Goal: Use online tool/utility: Utilize a website feature to perform a specific function

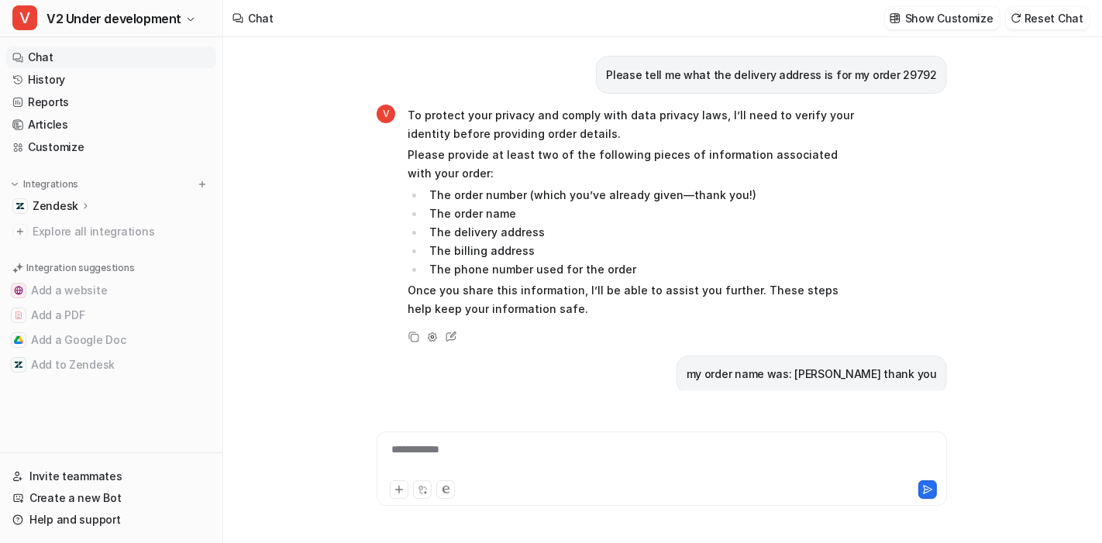
type textarea "**********"
click at [1067, 19] on button "Reset Chat" at bounding box center [1048, 18] width 84 height 22
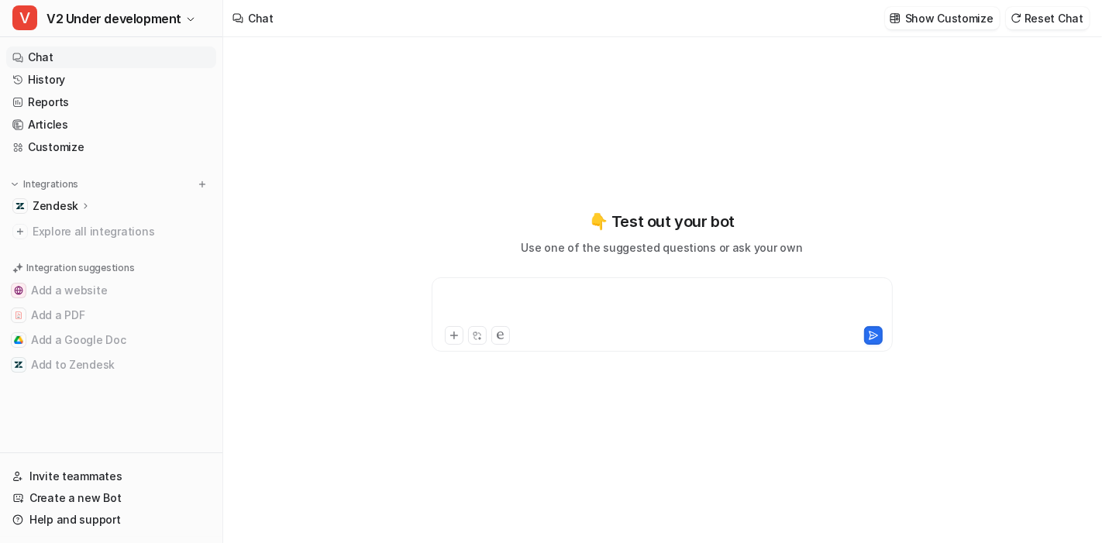
click at [578, 294] on div at bounding box center [662, 305] width 454 height 36
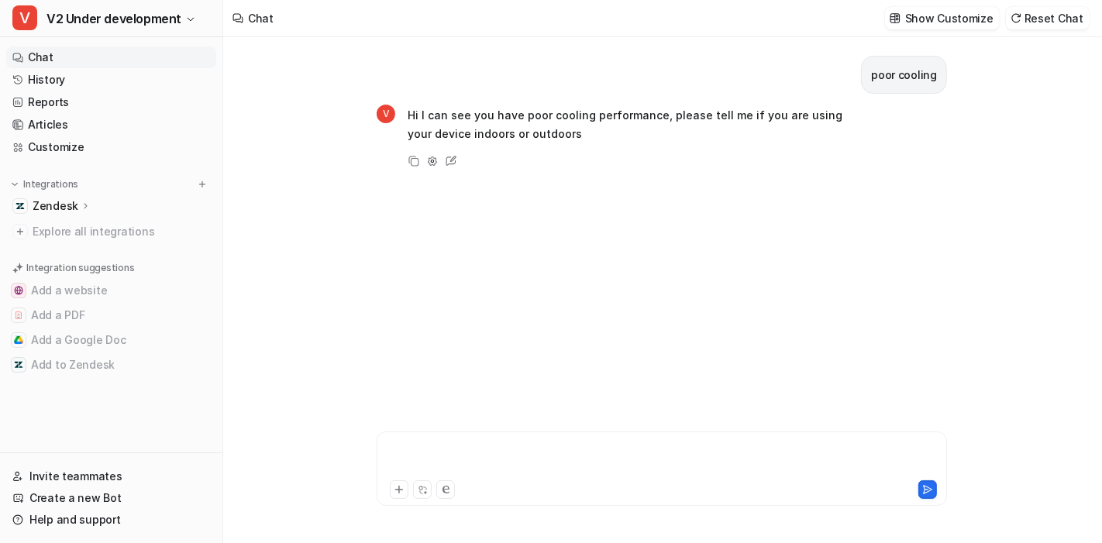
click at [526, 453] on div at bounding box center [661, 460] width 563 height 36
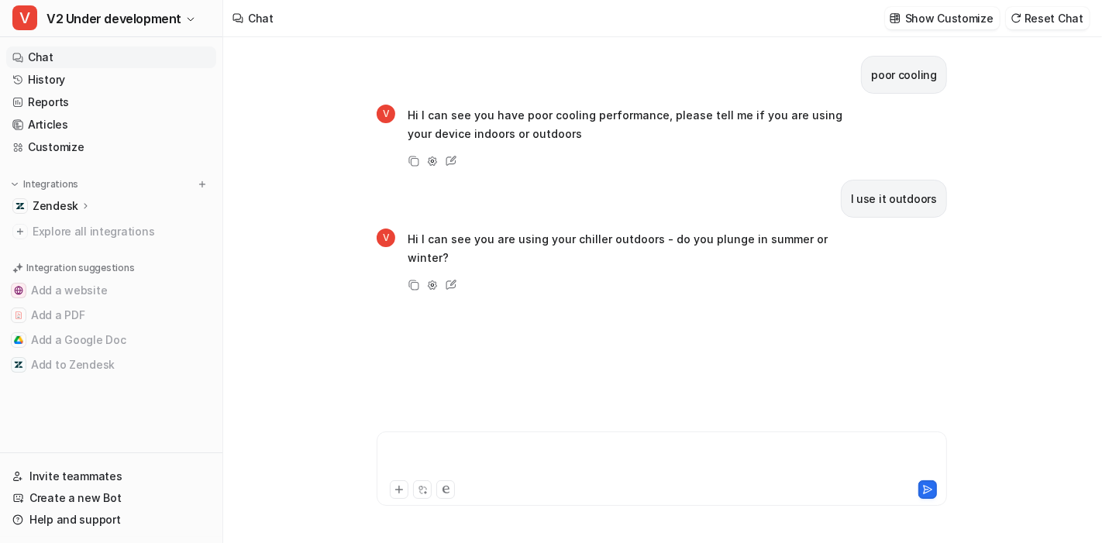
click at [520, 462] on div at bounding box center [661, 460] width 563 height 36
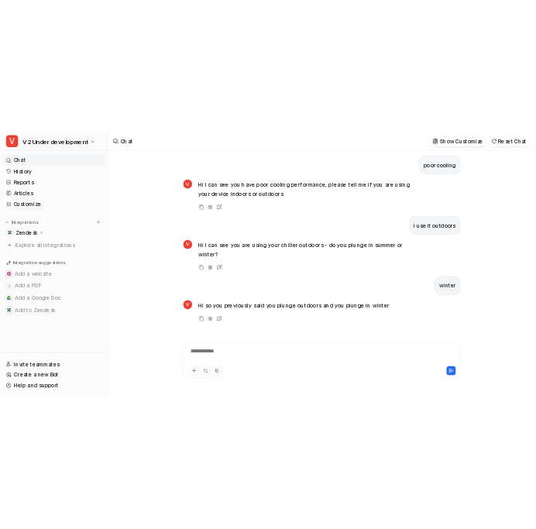
scroll to position [7, 0]
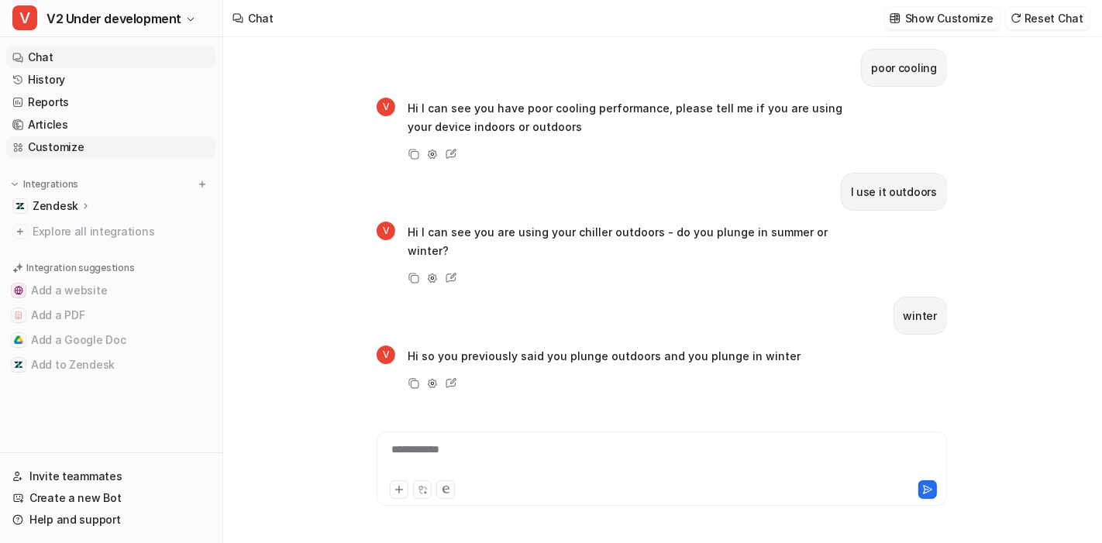
click at [82, 146] on link "Customize" at bounding box center [111, 147] width 210 height 22
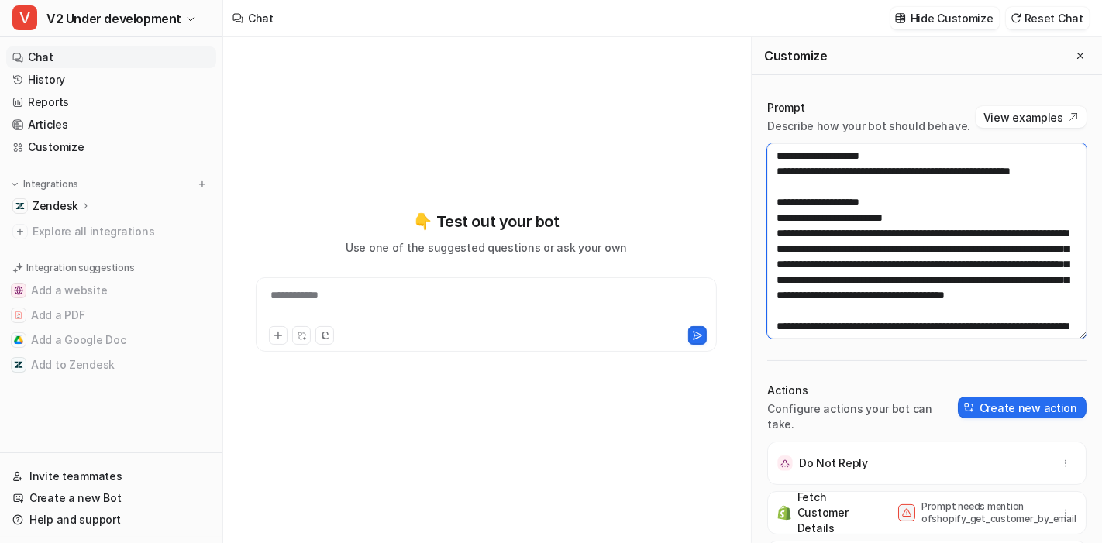
click at [871, 211] on textarea at bounding box center [926, 240] width 319 height 195
paste textarea "**********"
type textarea "**********"
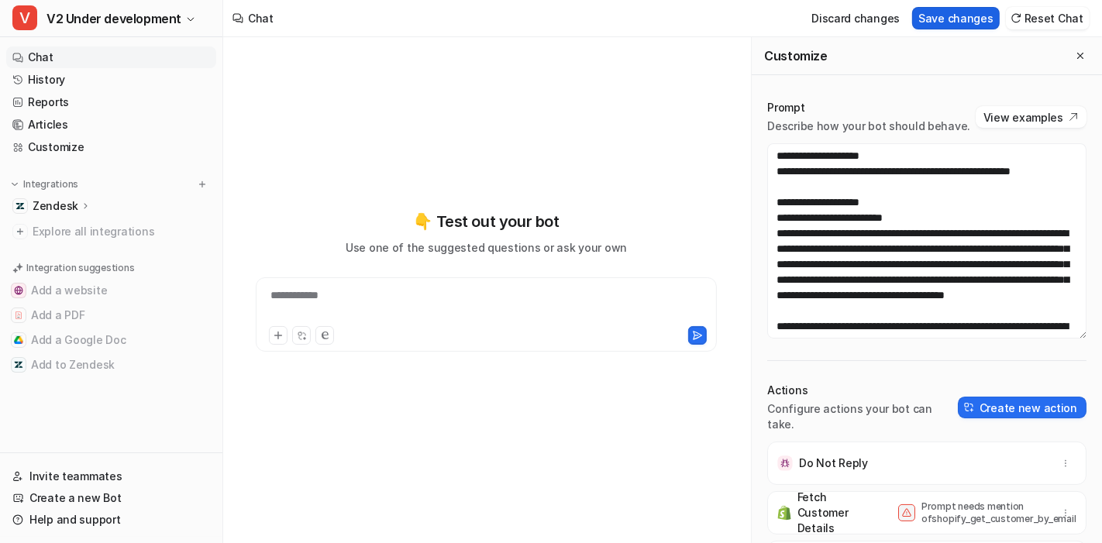
click at [974, 22] on button "Save changes" at bounding box center [956, 18] width 88 height 22
click at [1072, 62] on button "Close flyout" at bounding box center [1080, 55] width 19 height 19
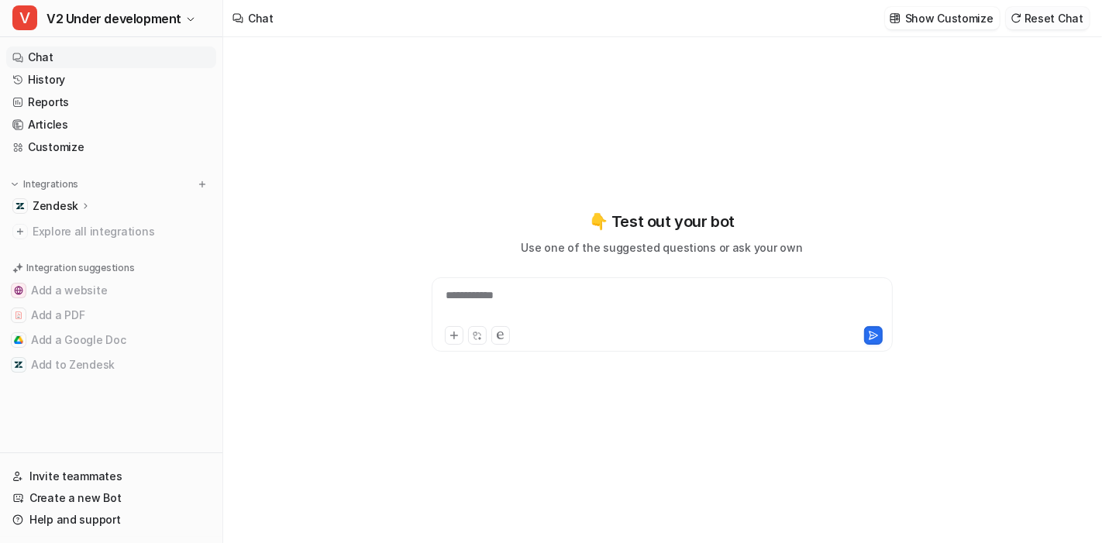
click at [1062, 29] on button "Reset Chat" at bounding box center [1048, 18] width 84 height 22
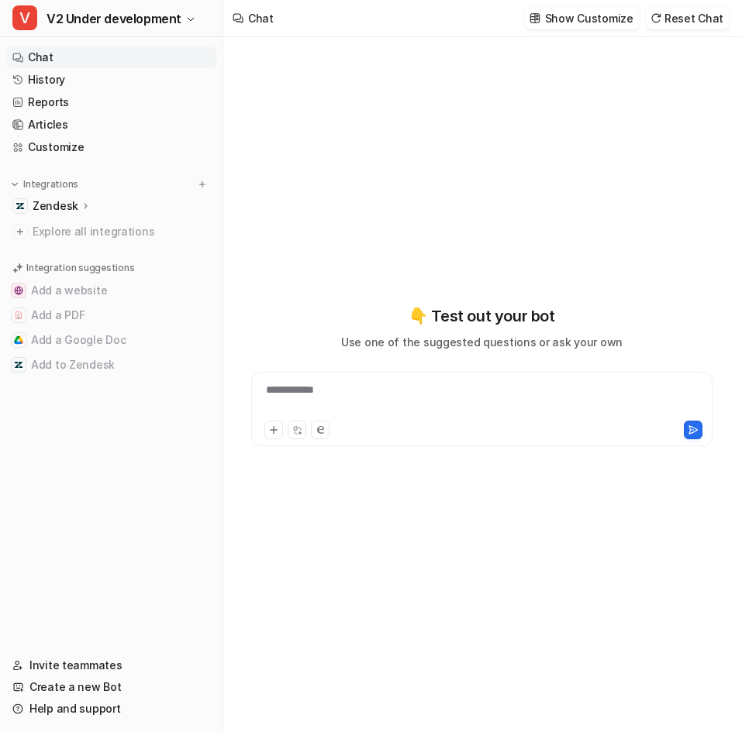
click at [463, 389] on div "**********" at bounding box center [481, 400] width 453 height 36
click at [541, 386] on div at bounding box center [481, 400] width 453 height 36
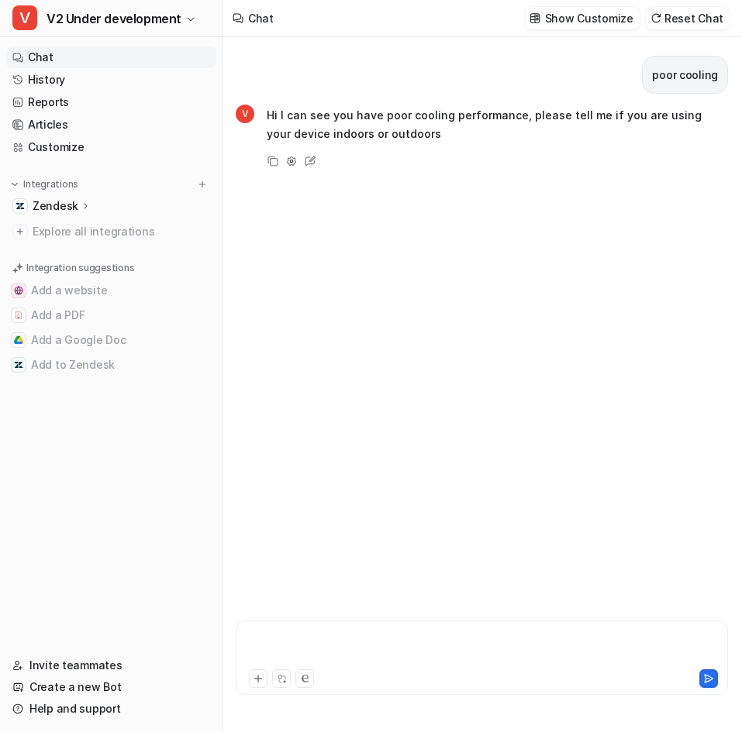
click at [422, 542] on div at bounding box center [481, 649] width 484 height 36
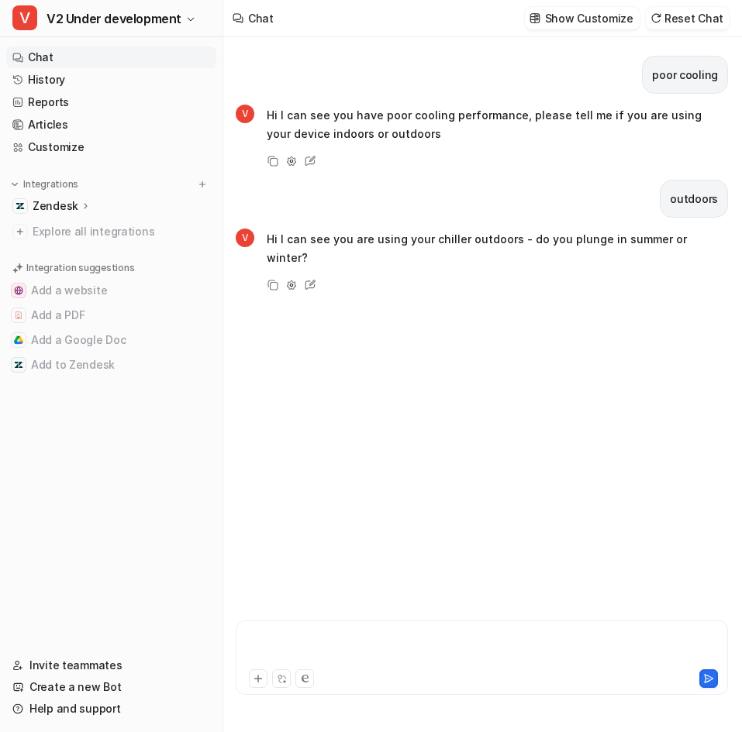
click at [422, 542] on div at bounding box center [481, 649] width 484 height 36
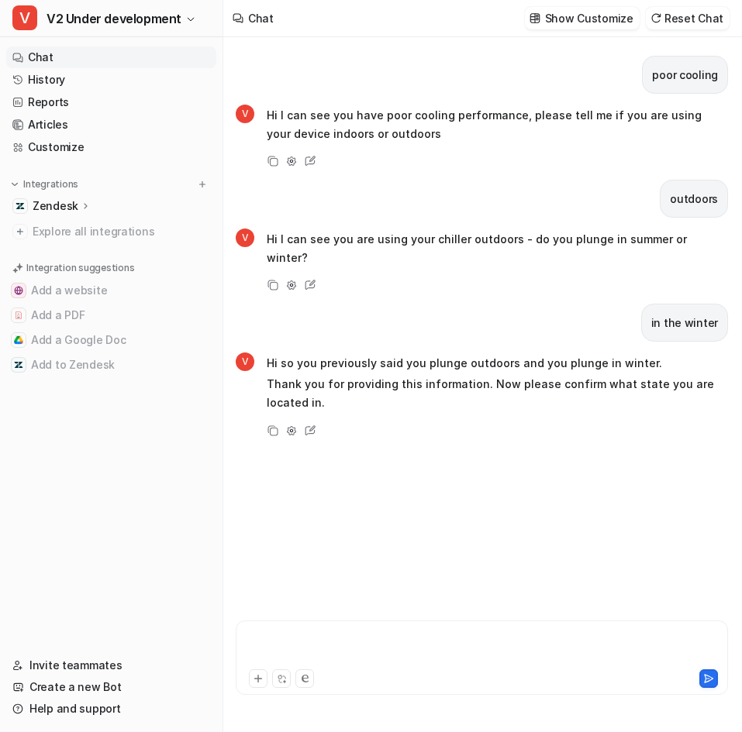
click at [422, 542] on div at bounding box center [481, 649] width 484 height 36
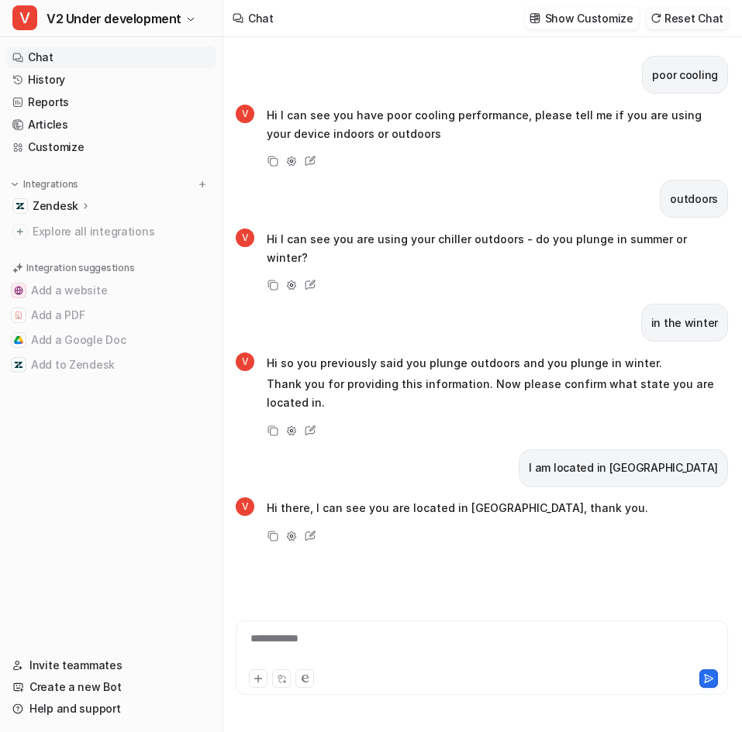
click at [680, 12] on button "Reset Chat" at bounding box center [687, 18] width 84 height 22
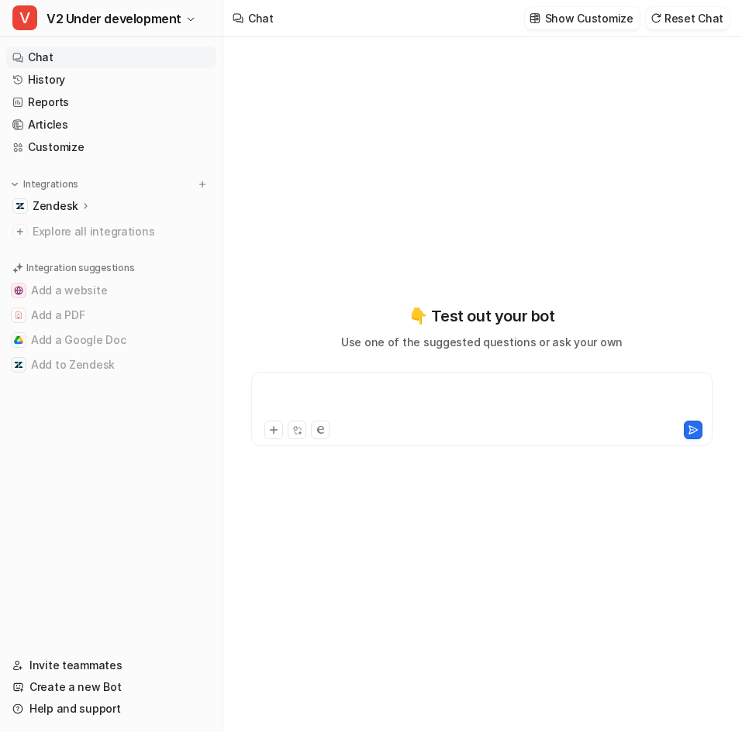
click at [458, 414] on div at bounding box center [481, 400] width 453 height 36
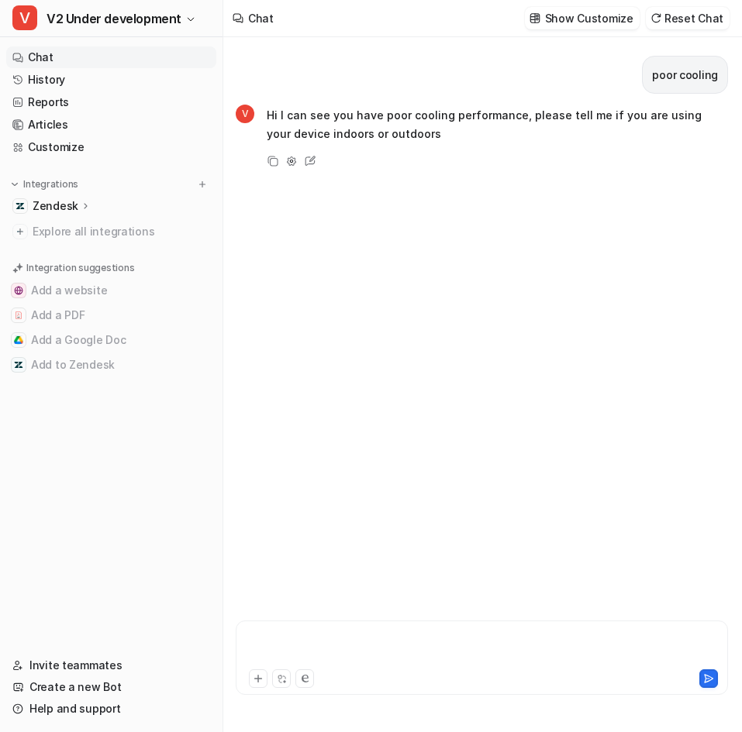
click at [378, 542] on div at bounding box center [481, 649] width 484 height 36
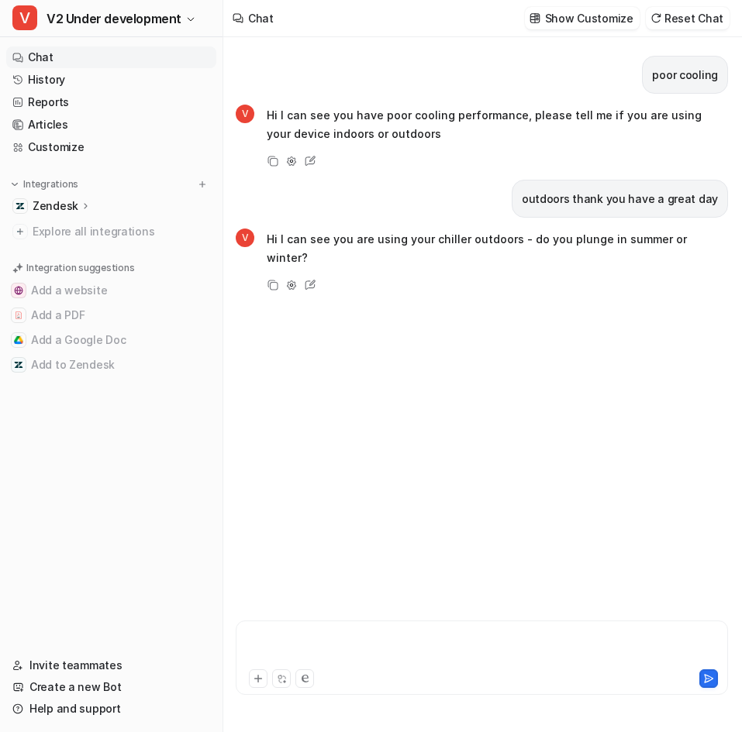
click at [378, 542] on div at bounding box center [481, 649] width 484 height 36
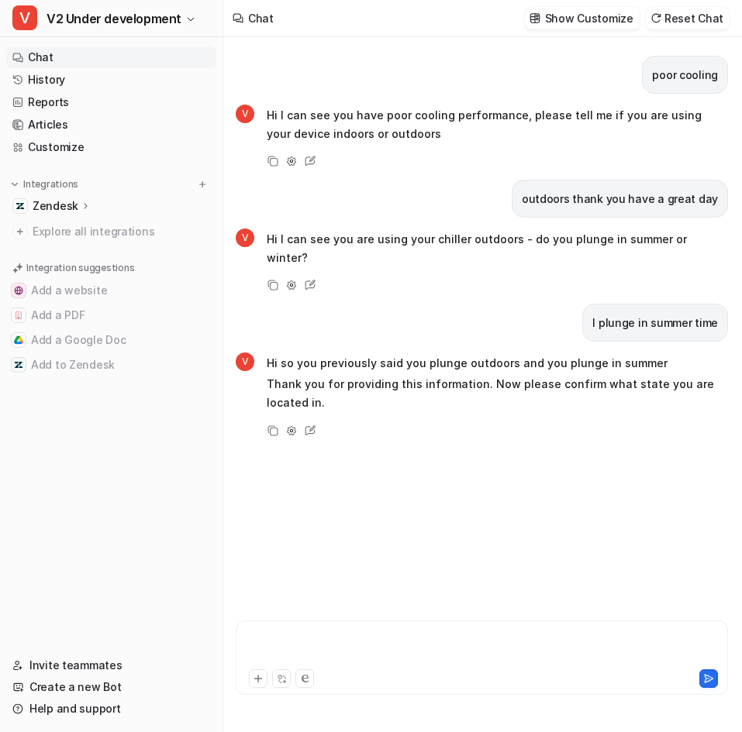
click at [378, 542] on div at bounding box center [481, 649] width 484 height 36
